Goal: Find specific page/section: Find specific page/section

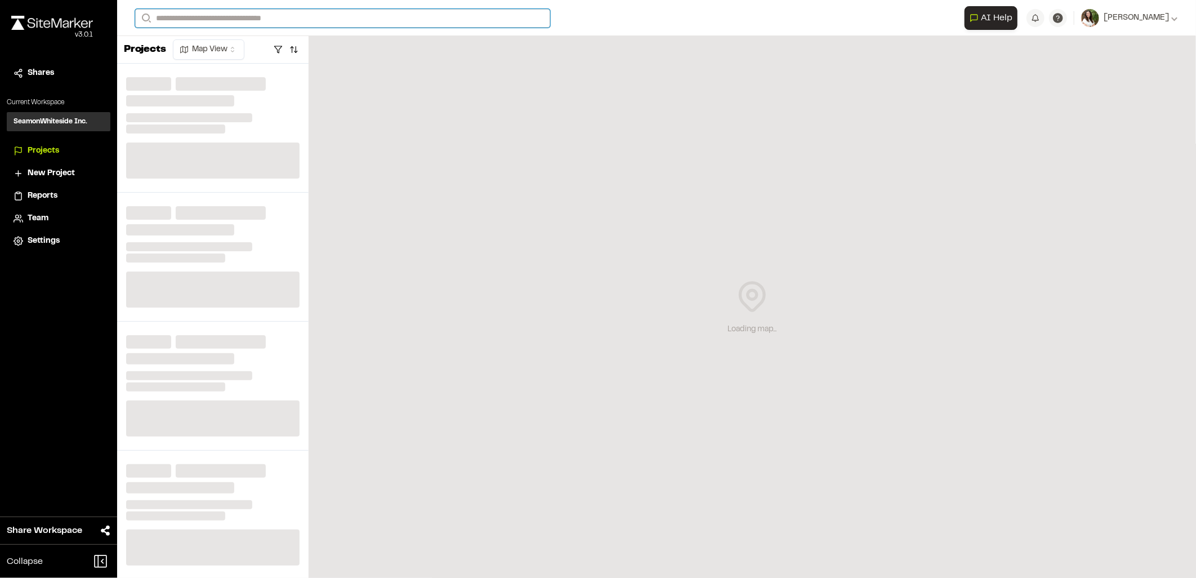
click at [378, 14] on input "Search" at bounding box center [342, 18] width 415 height 19
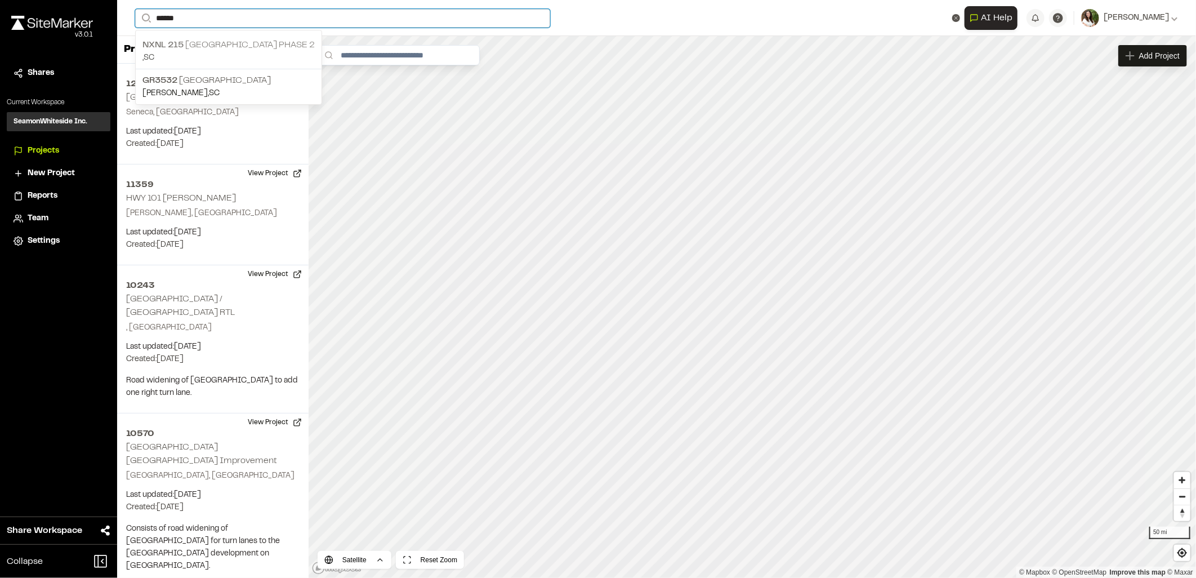
type input "******"
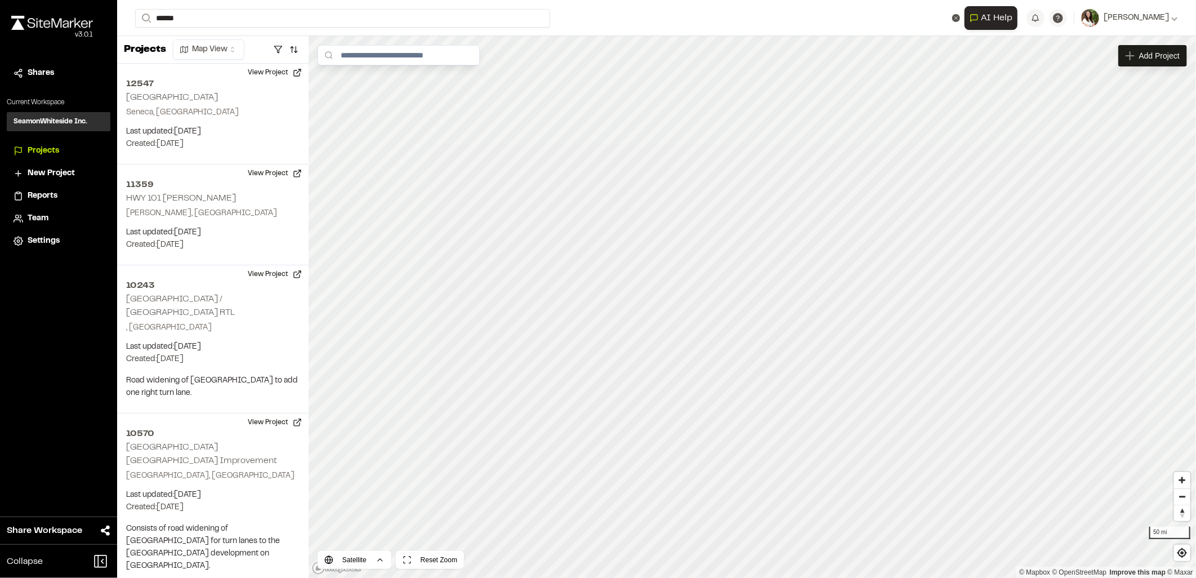
click at [216, 49] on p "NXNL [STREET_ADDRESS]" at bounding box center [228, 45] width 172 height 14
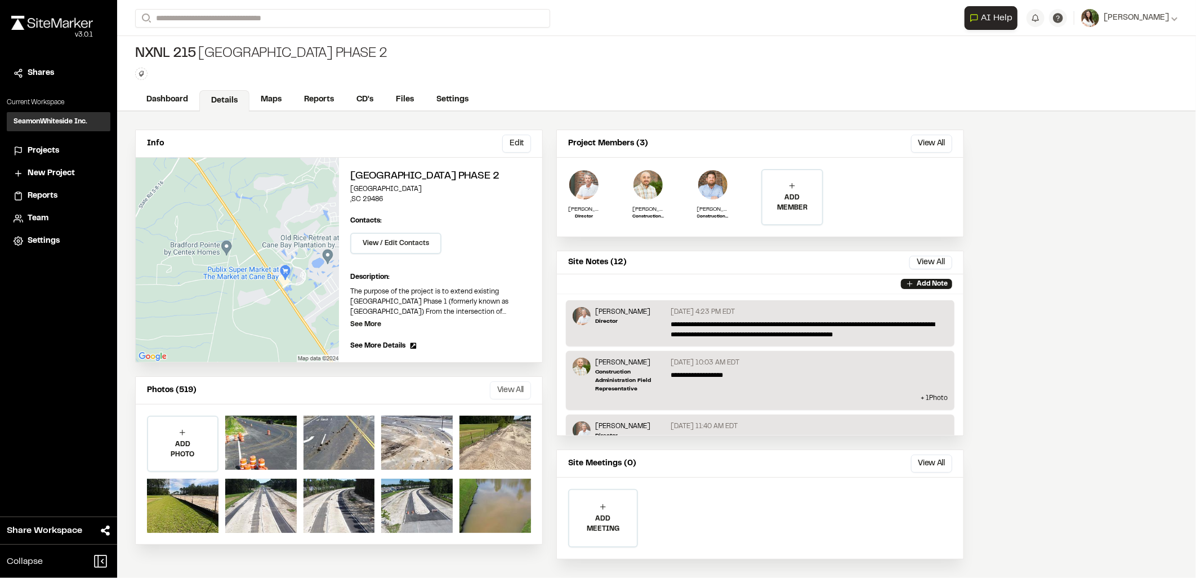
click at [502, 386] on button "View All" at bounding box center [510, 390] width 41 height 18
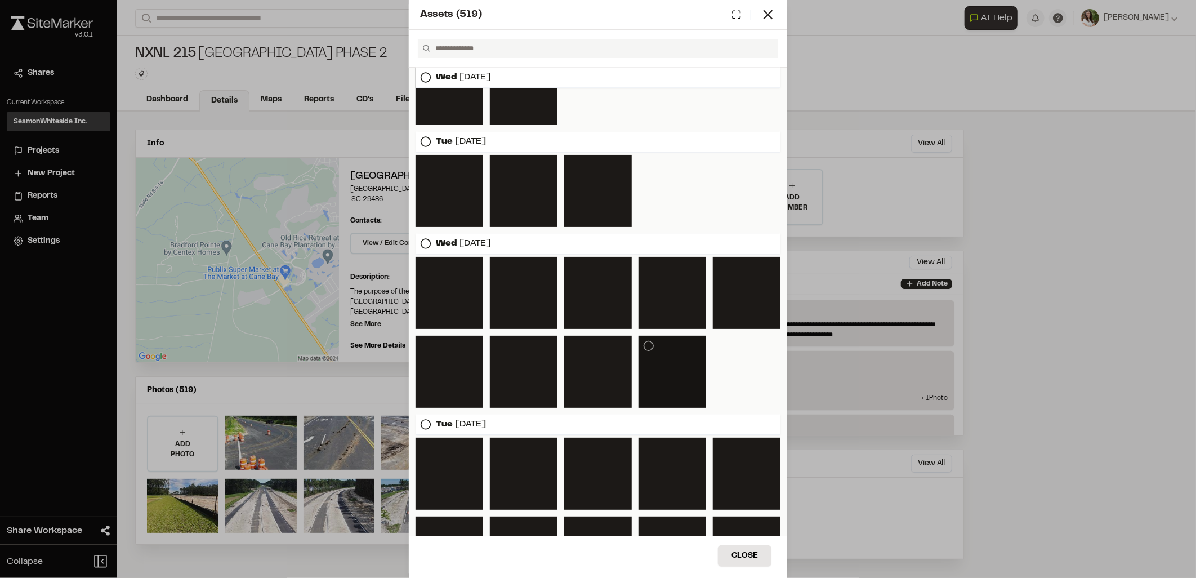
scroll to position [1364, 0]
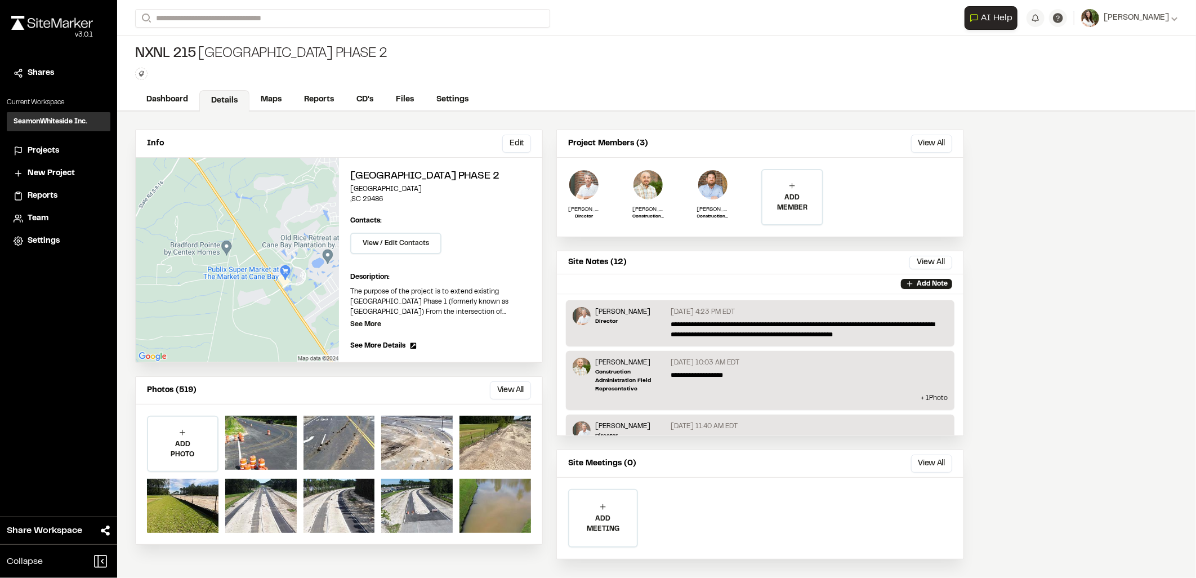
click at [321, 369] on div "Assets ( 519 ) [DATE] [DATE] [DATE] [DATE] [DATE] [DATE] [DATE] [DATE] [DATE] […" at bounding box center [598, 298] width 1196 height 578
click at [269, 108] on link "Maps" at bounding box center [271, 100] width 44 height 21
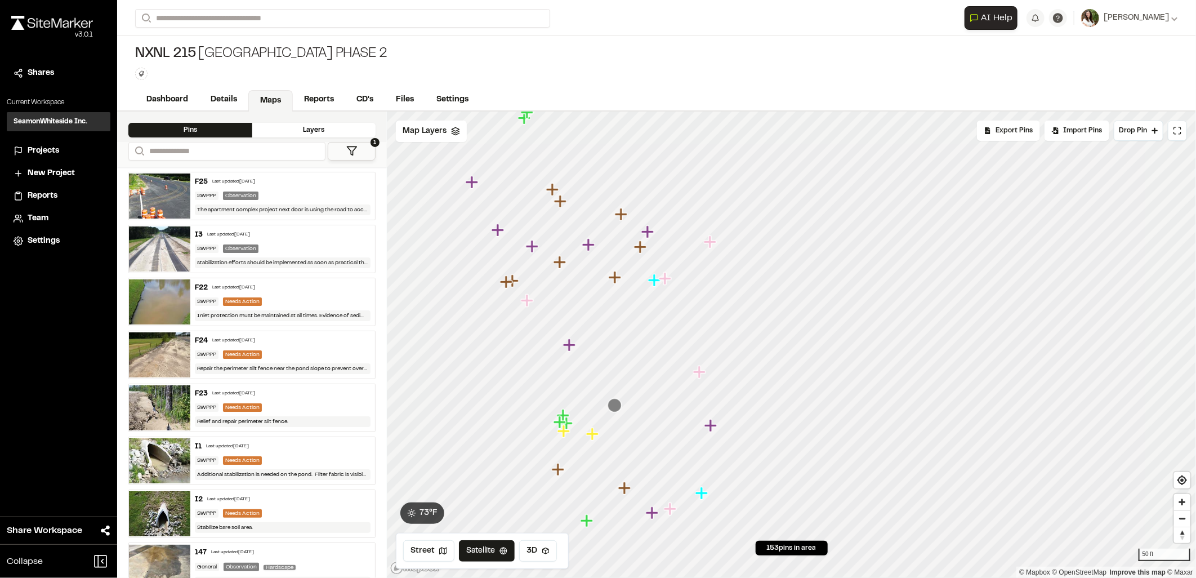
click at [588, 526] on icon "Map marker" at bounding box center [587, 520] width 15 height 15
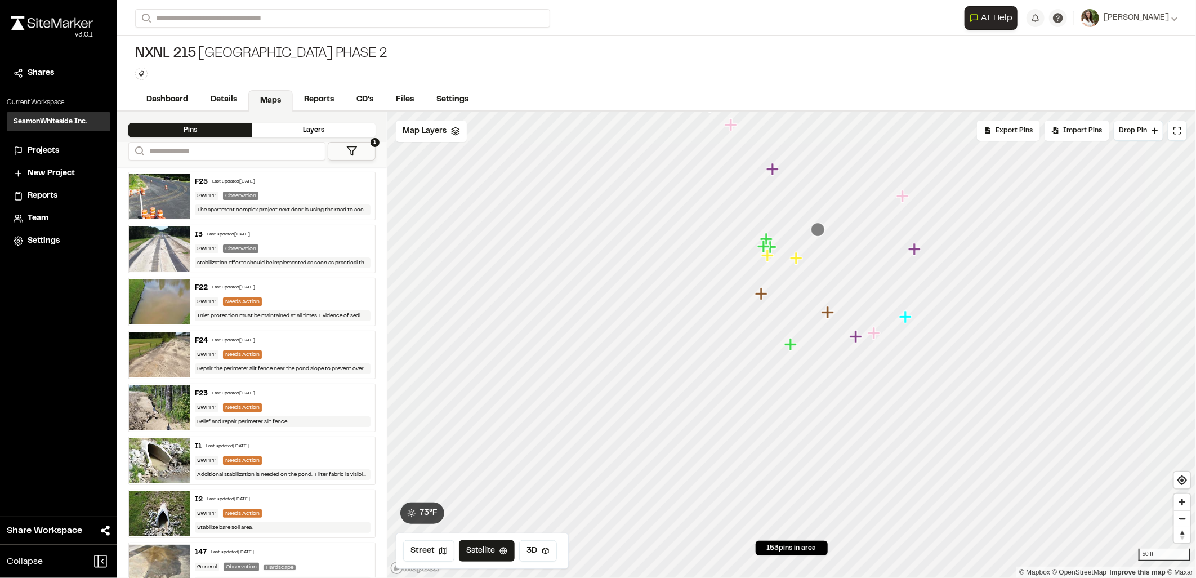
click at [767, 257] on icon "Map marker" at bounding box center [767, 255] width 12 height 12
click at [790, 327] on icon "Map marker" at bounding box center [789, 328] width 12 height 12
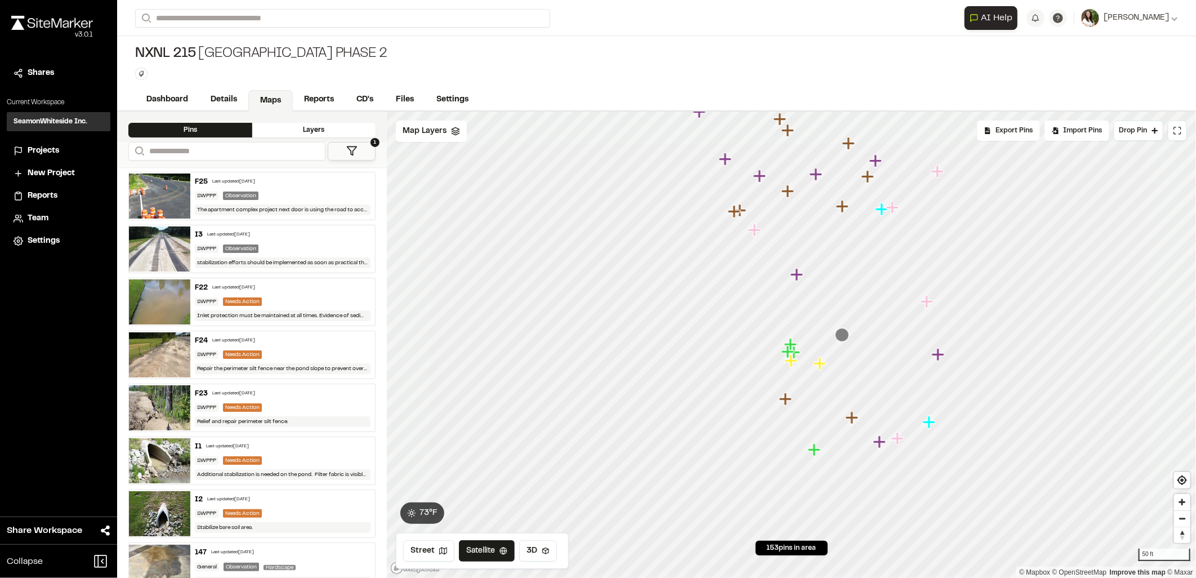
click at [794, 345] on icon "Map marker" at bounding box center [788, 352] width 15 height 15
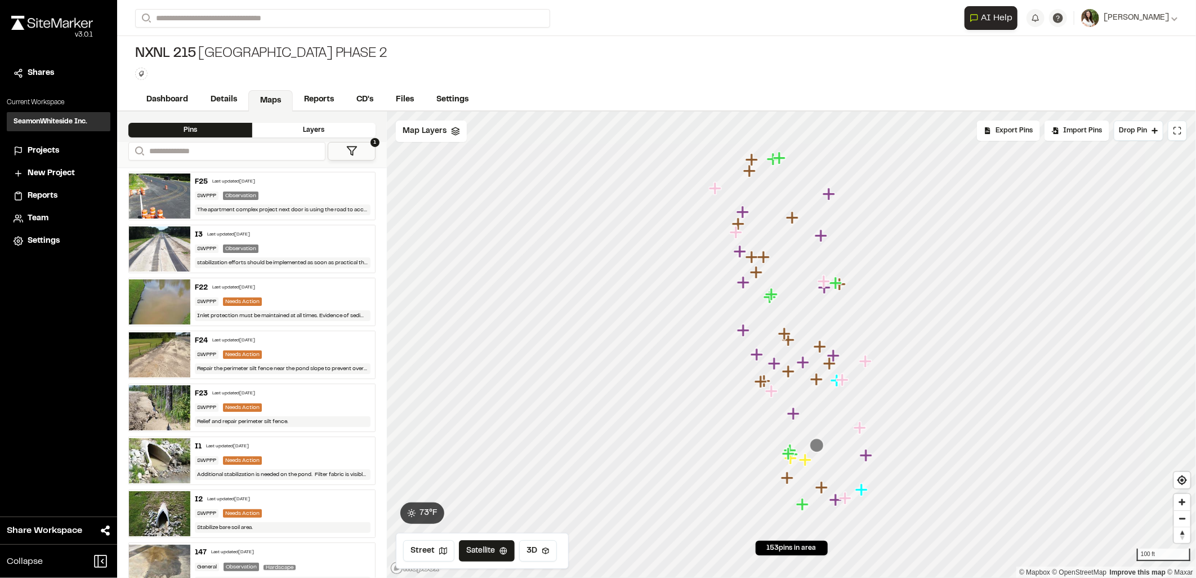
click at [745, 332] on icon "Map marker" at bounding box center [744, 330] width 15 height 15
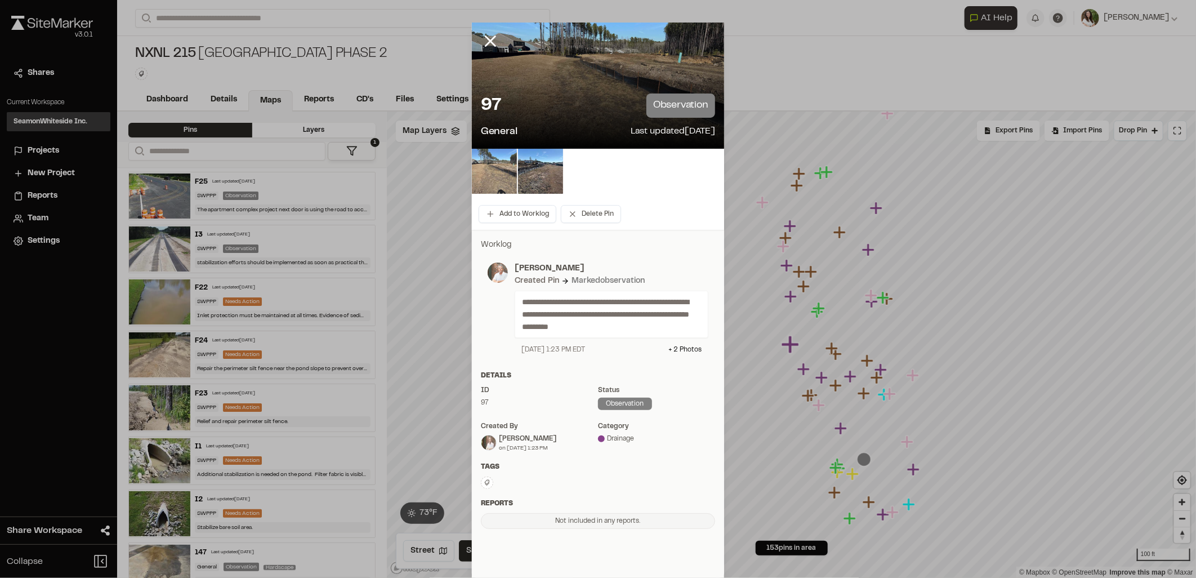
click at [486, 173] on img at bounding box center [494, 171] width 45 height 45
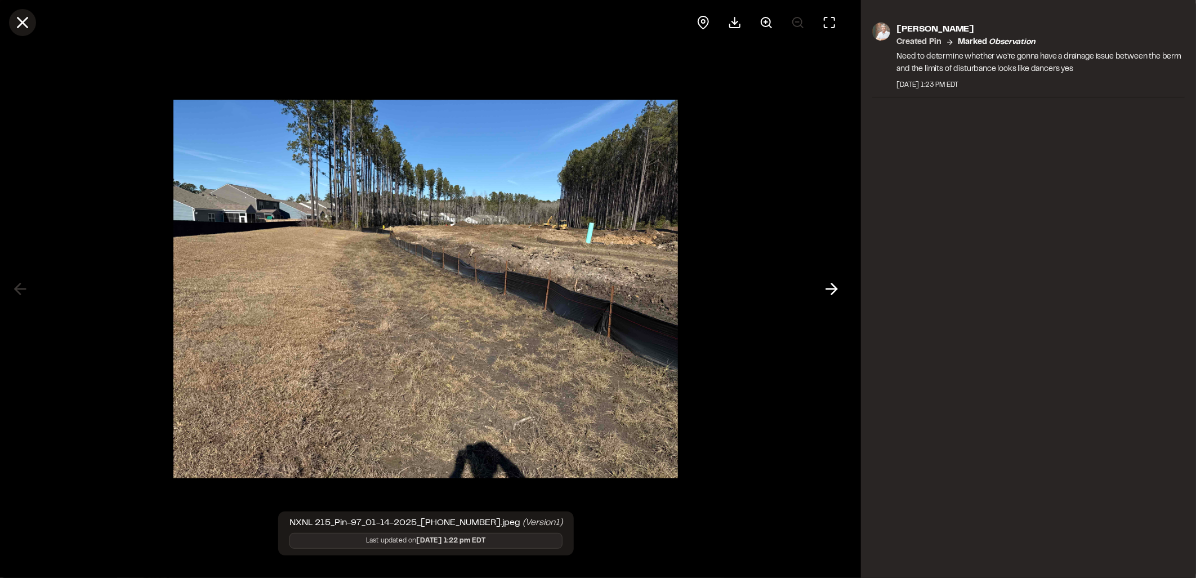
click at [17, 25] on icon at bounding box center [22, 22] width 19 height 19
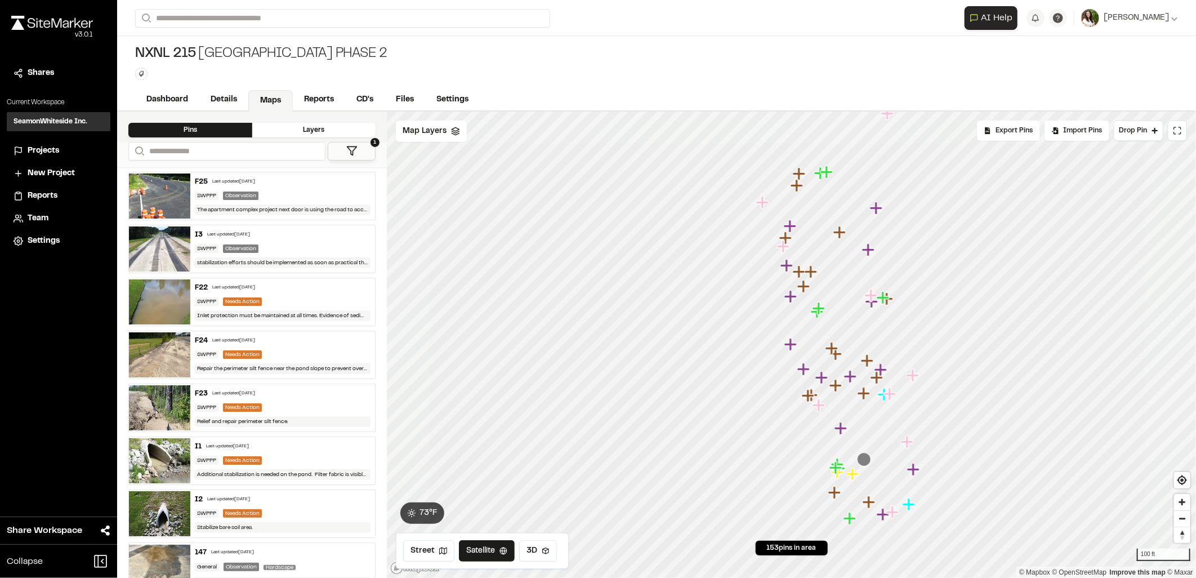
click at [801, 368] on icon "Map marker" at bounding box center [803, 369] width 12 height 12
